Goal: Task Accomplishment & Management: Manage account settings

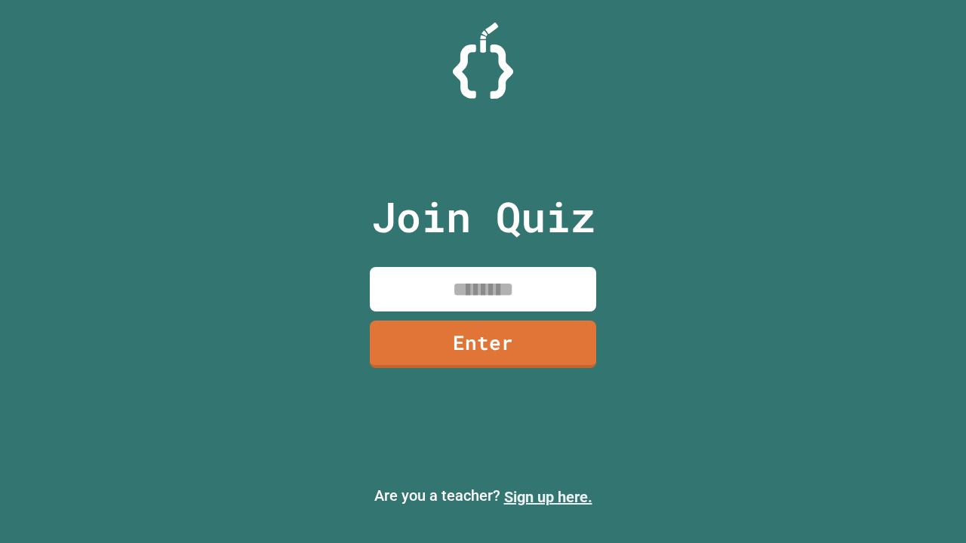
click at [548, 497] on link "Sign up here." at bounding box center [548, 497] width 88 height 18
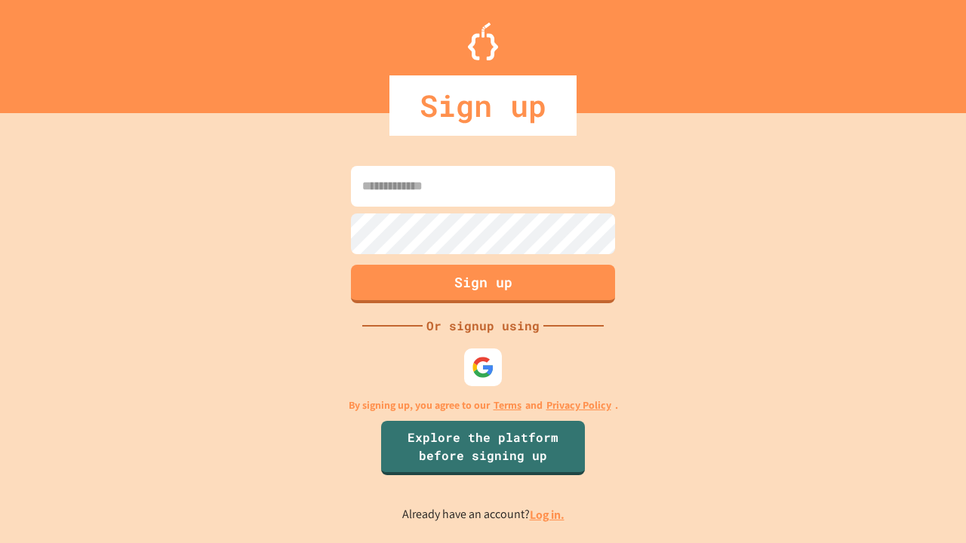
click at [548, 515] on link "Log in." at bounding box center [547, 515] width 35 height 16
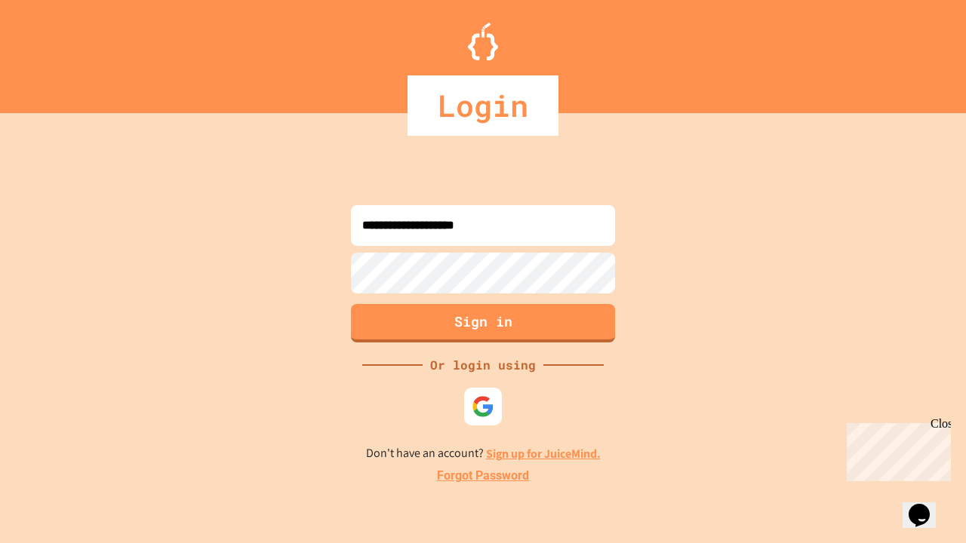
type input "**********"
